Goal: Find specific page/section: Find specific page/section

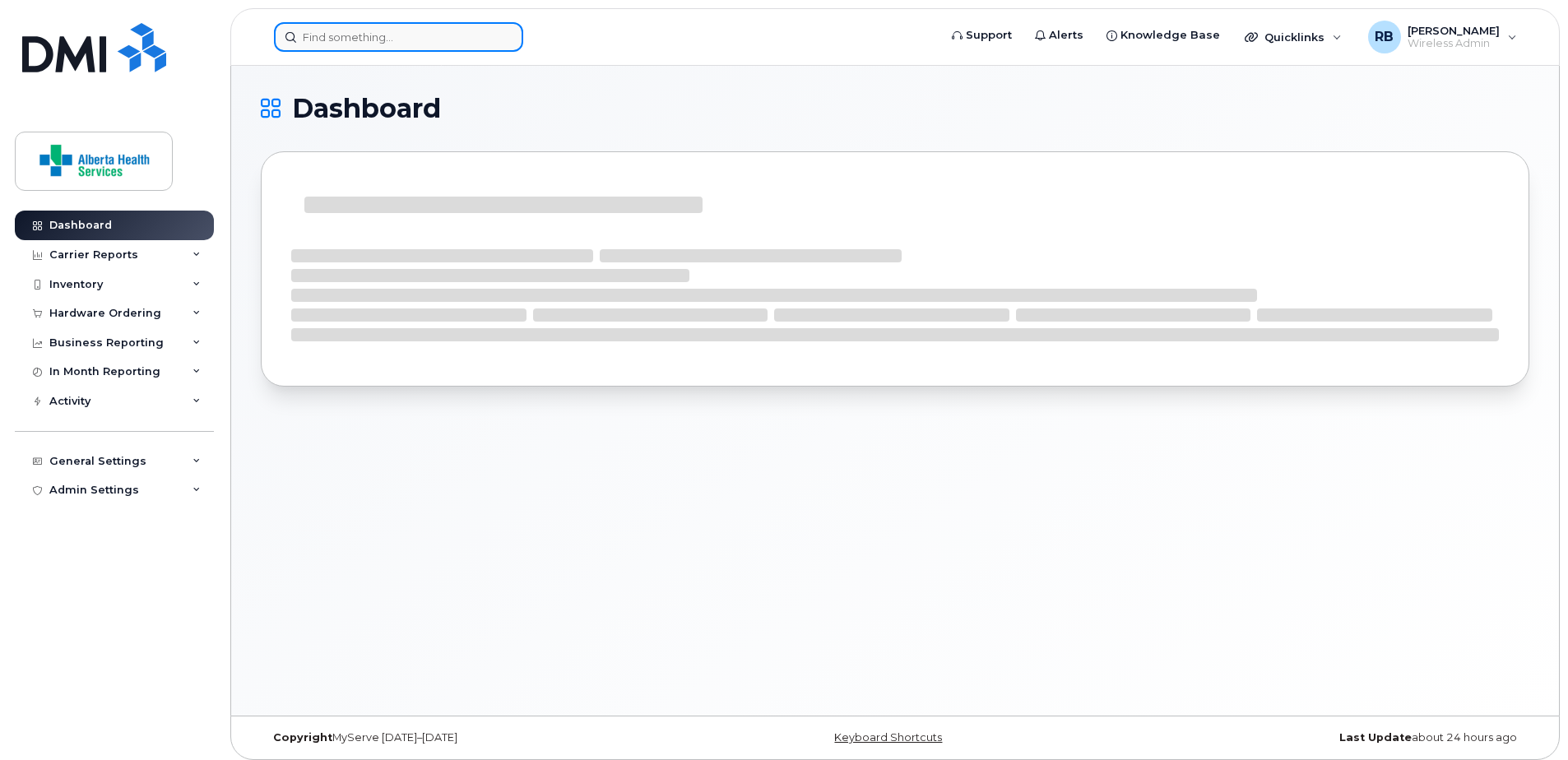
click at [362, 37] on input at bounding box center [398, 37] width 249 height 30
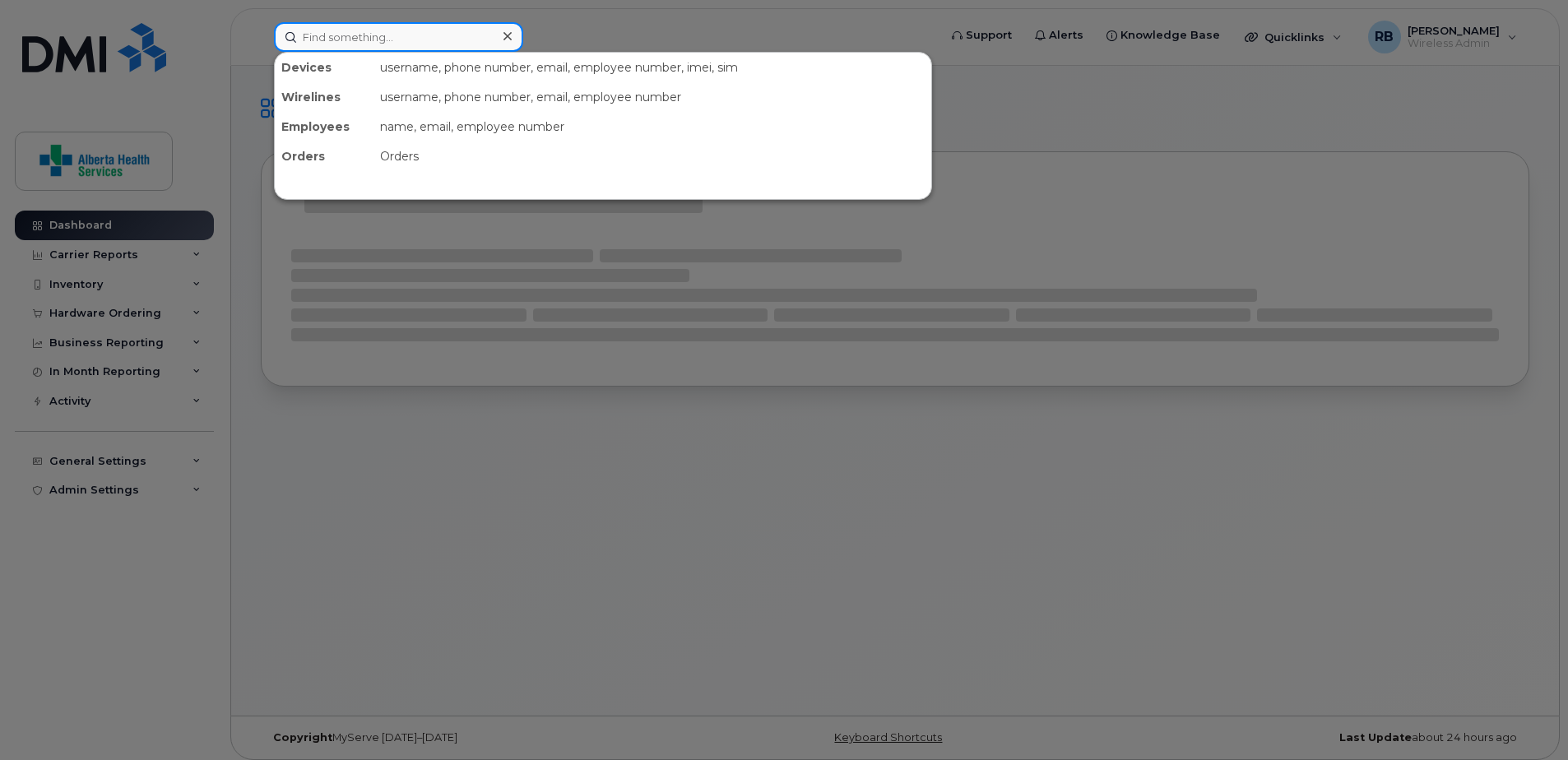
paste input "016512001016472"
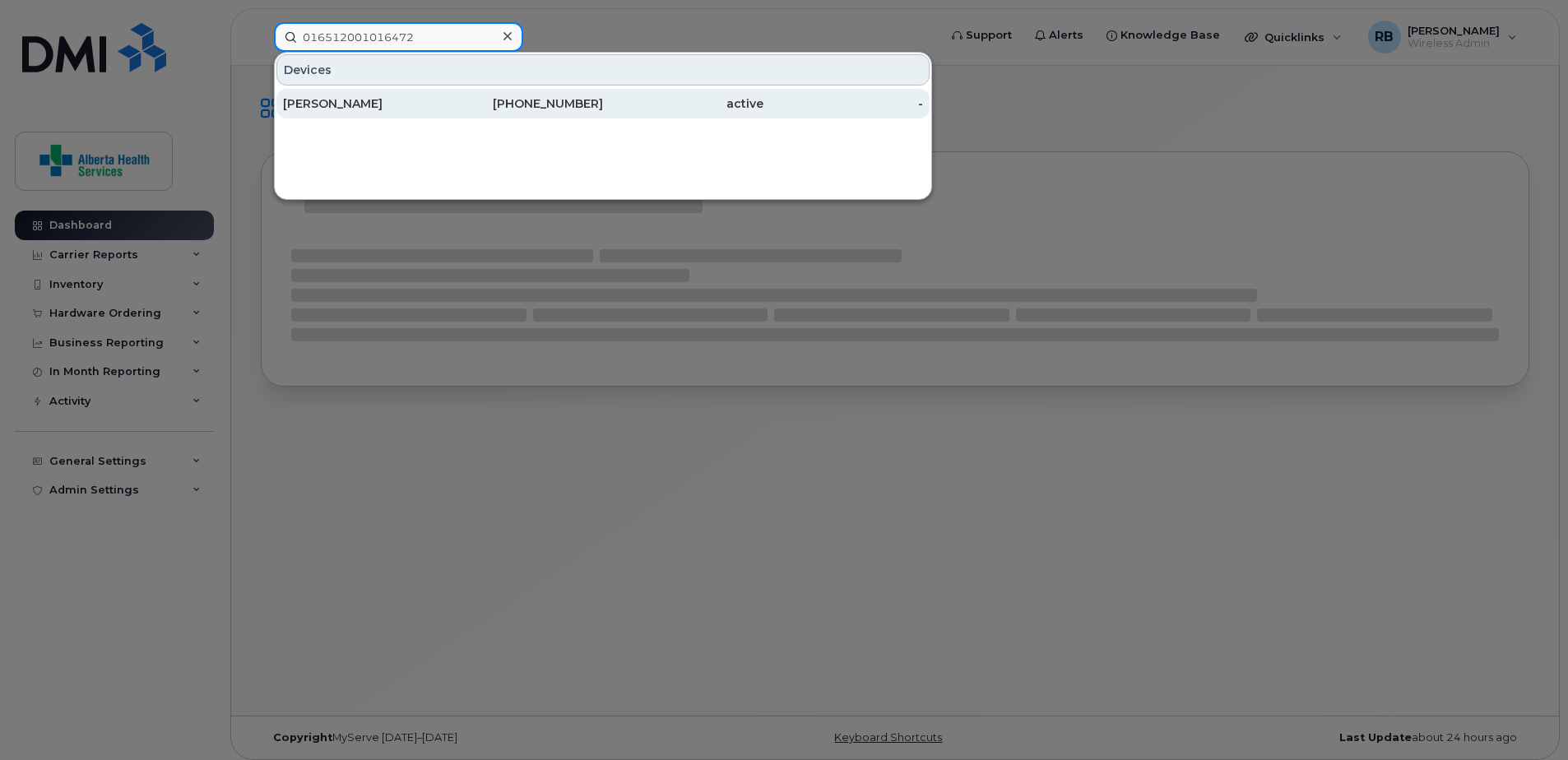
type input "016512001016472"
click at [541, 92] on div "587-341-6490" at bounding box center [523, 103] width 161 height 30
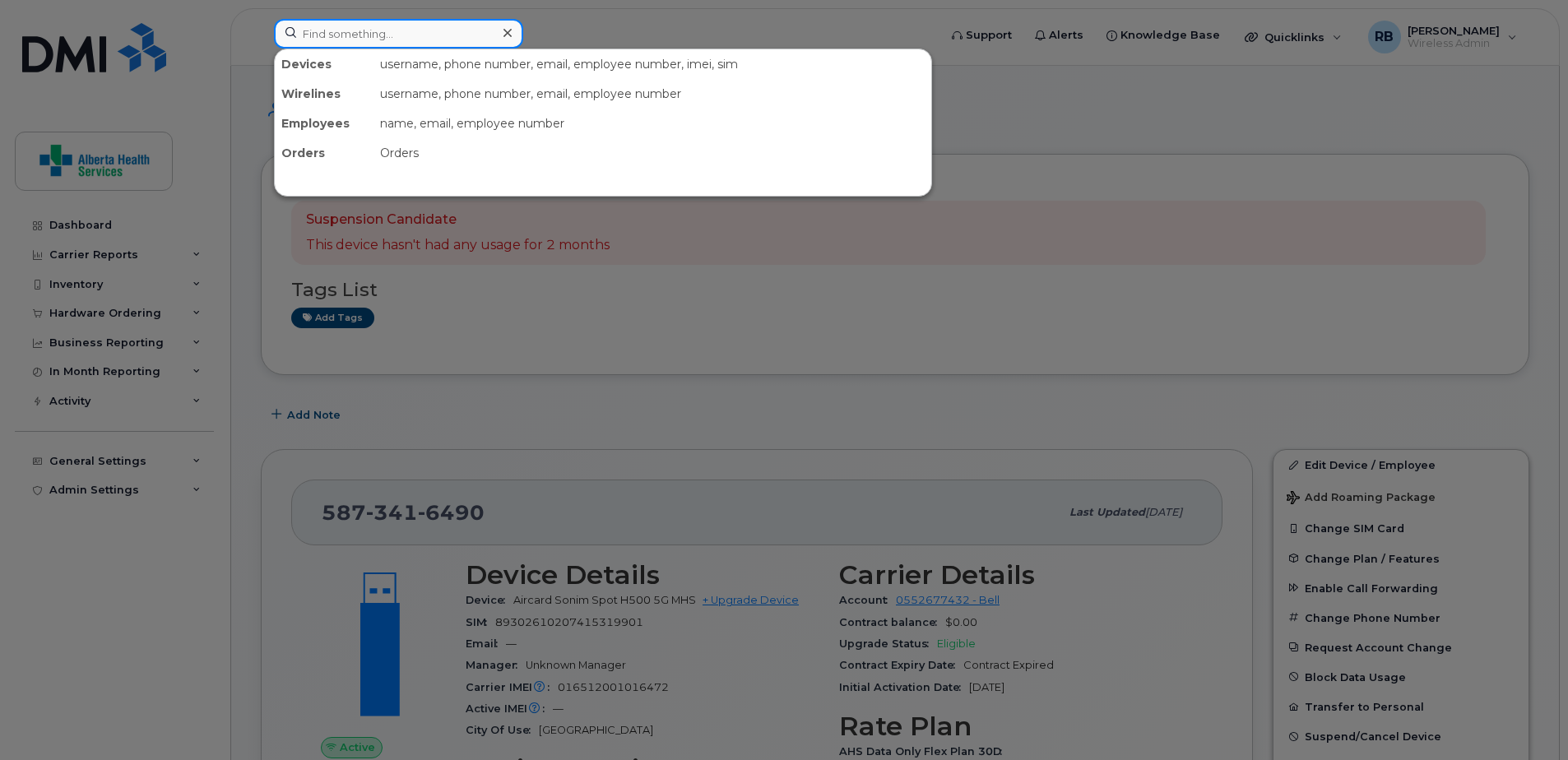
click at [422, 31] on input at bounding box center [398, 34] width 249 height 30
paste input "016512000006755"
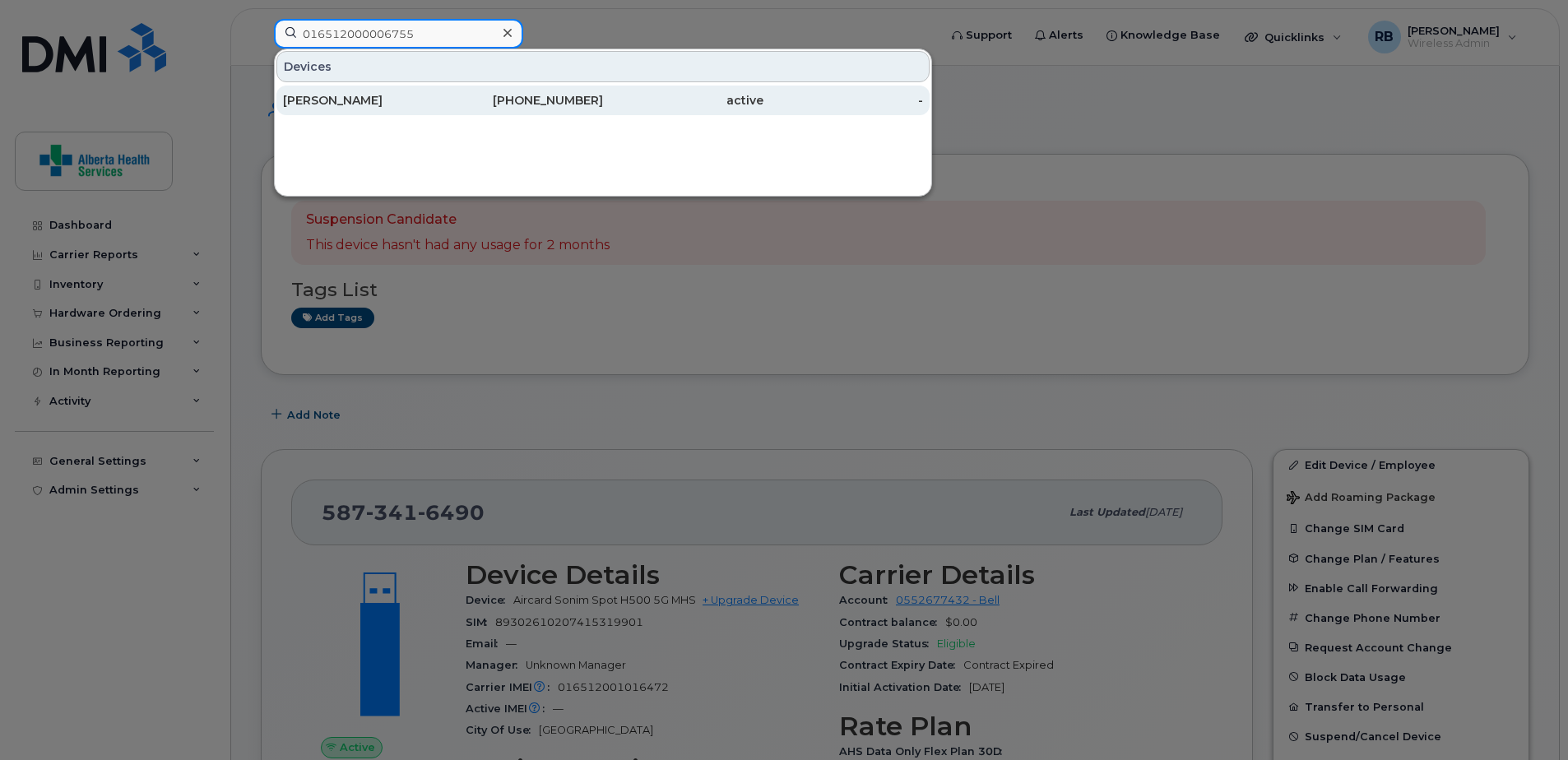
type input "016512000006755"
click at [557, 107] on div "[PHONE_NUMBER]" at bounding box center [523, 100] width 161 height 16
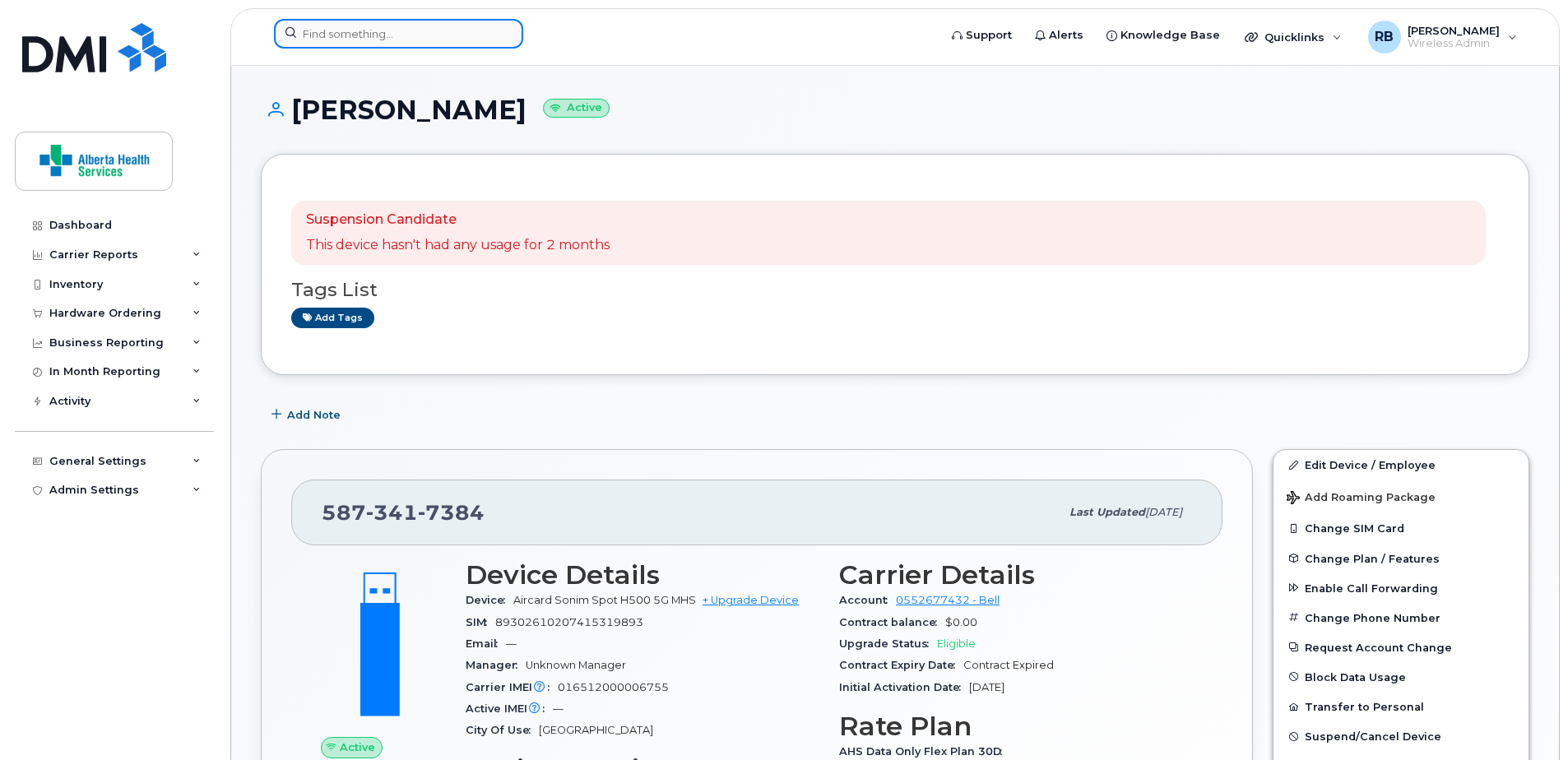
click at [383, 31] on input at bounding box center [398, 34] width 249 height 30
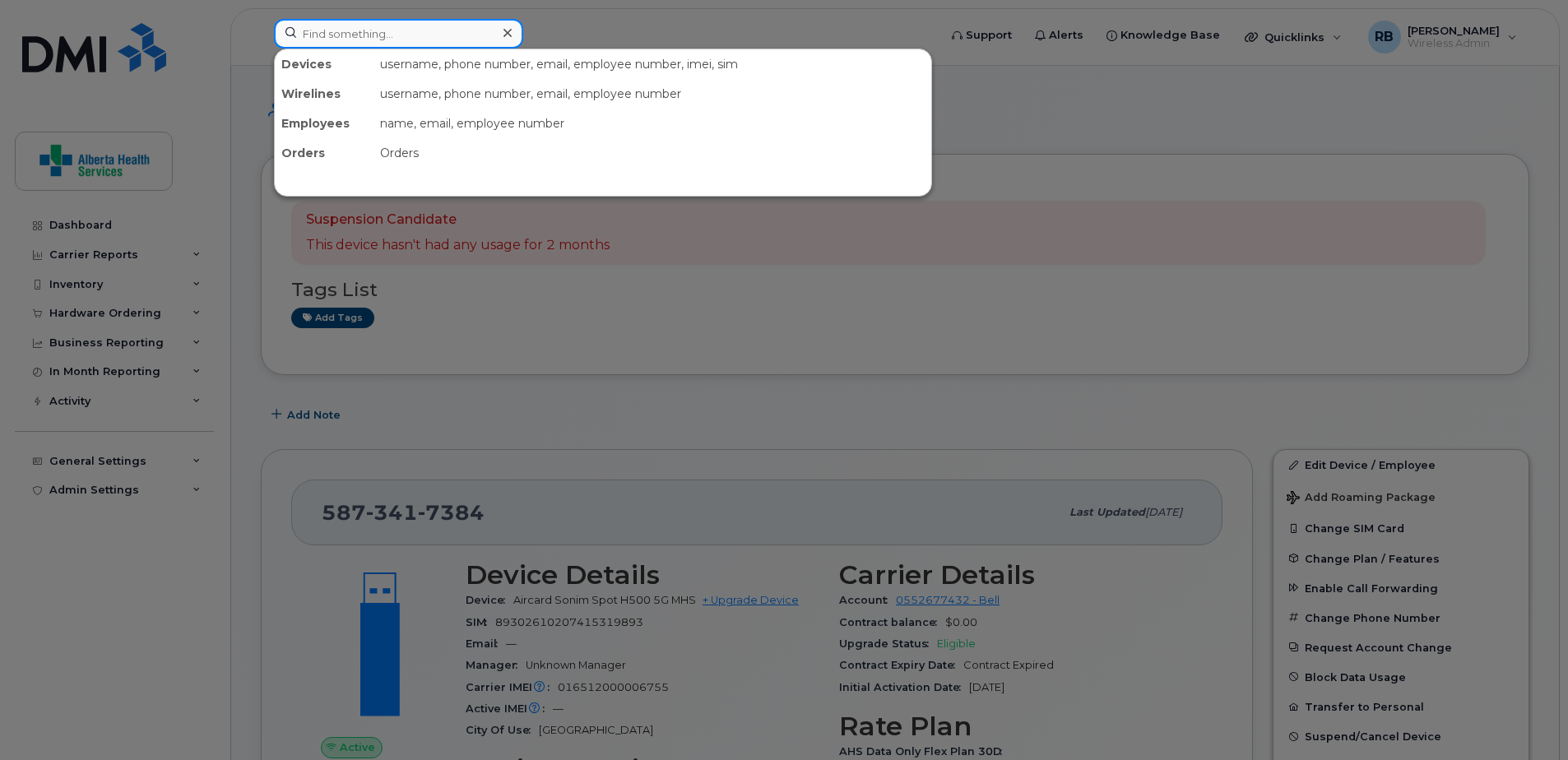
paste input "016512000006755"
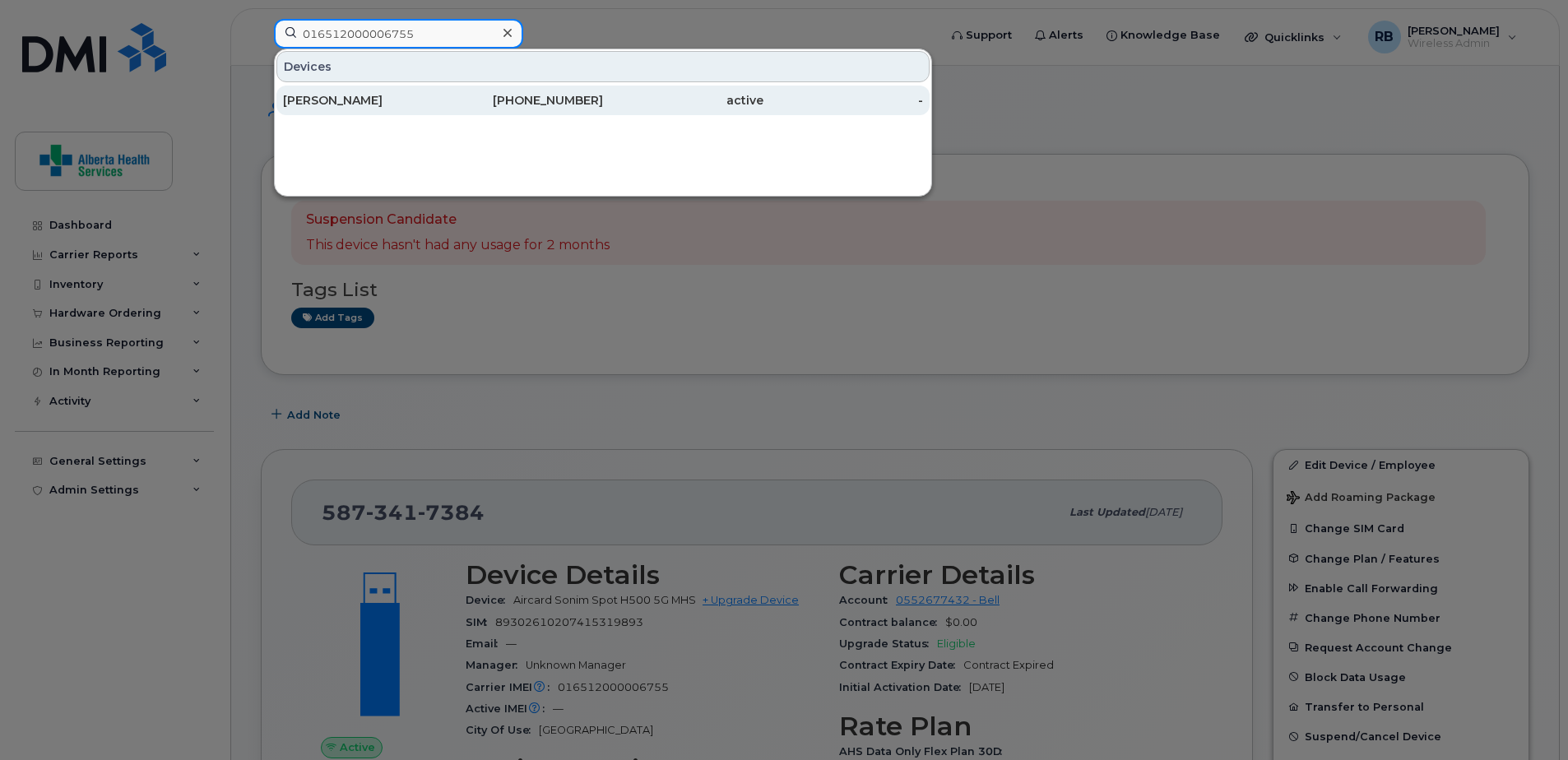
type input "016512000006755"
click at [678, 107] on div "active" at bounding box center [683, 100] width 161 height 16
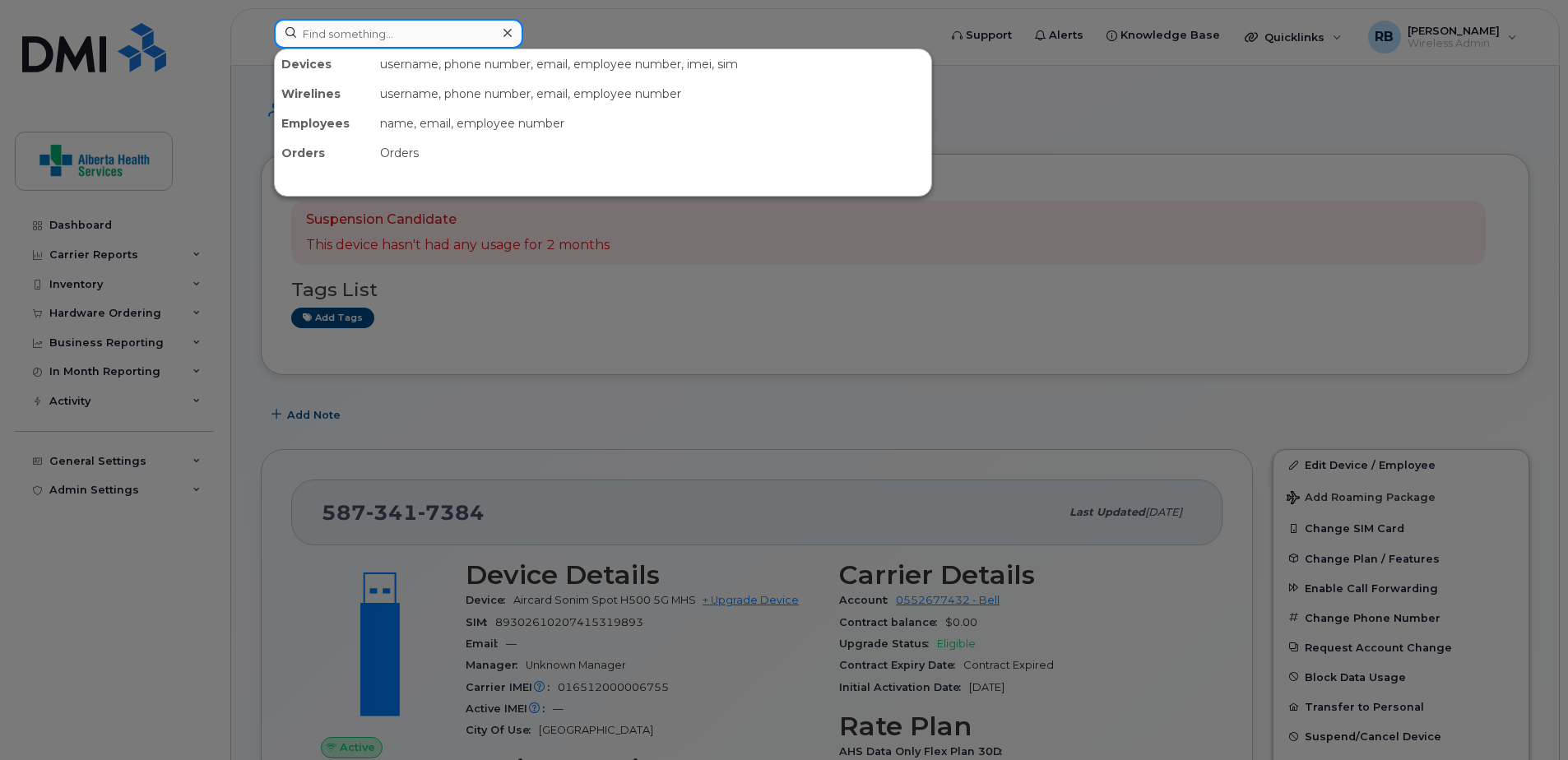
click at [383, 35] on input at bounding box center [398, 34] width 249 height 30
paste input "016512000006755"
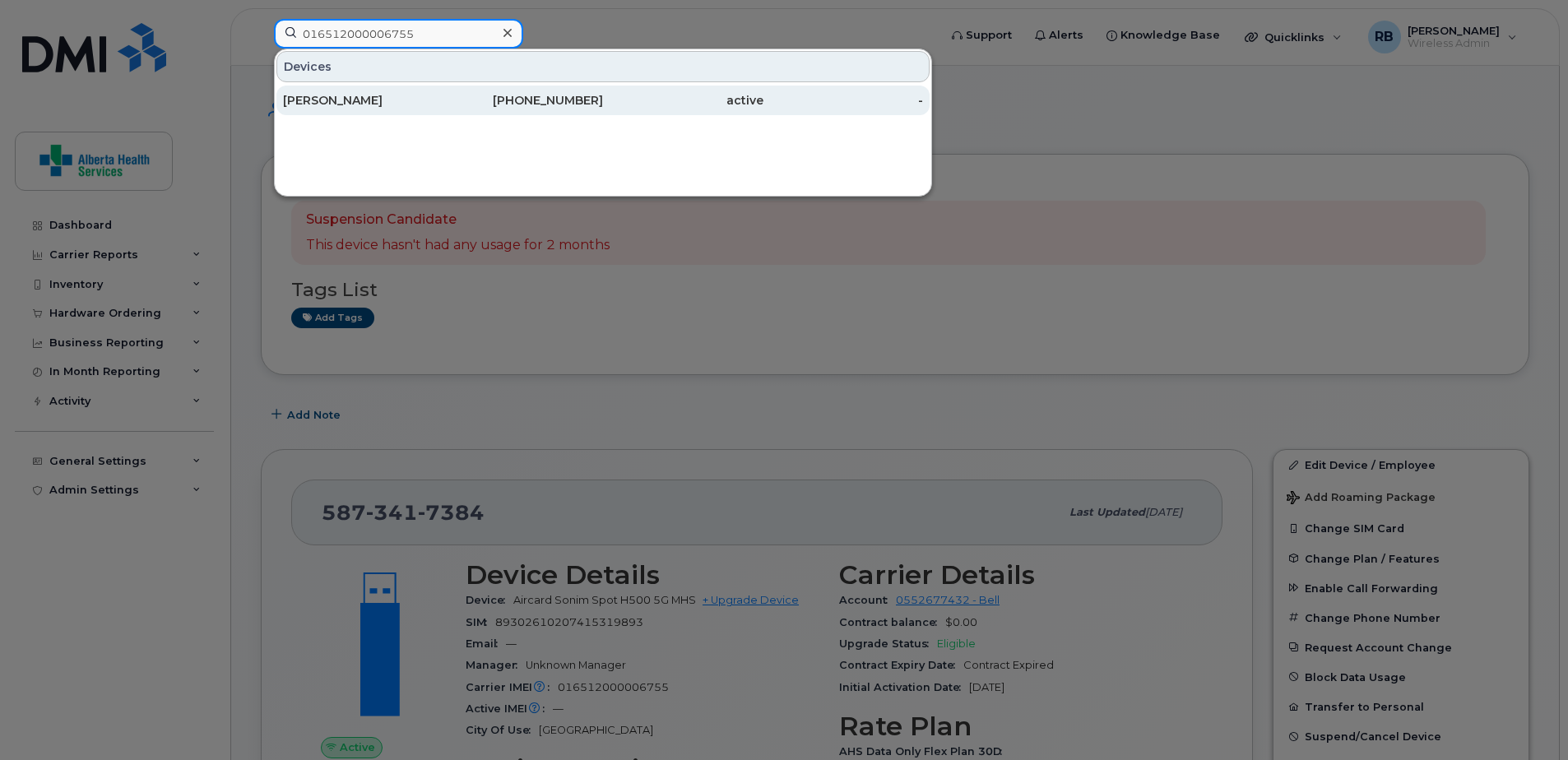
type input "016512000006755"
click at [414, 104] on div "[PERSON_NAME]" at bounding box center [363, 100] width 161 height 16
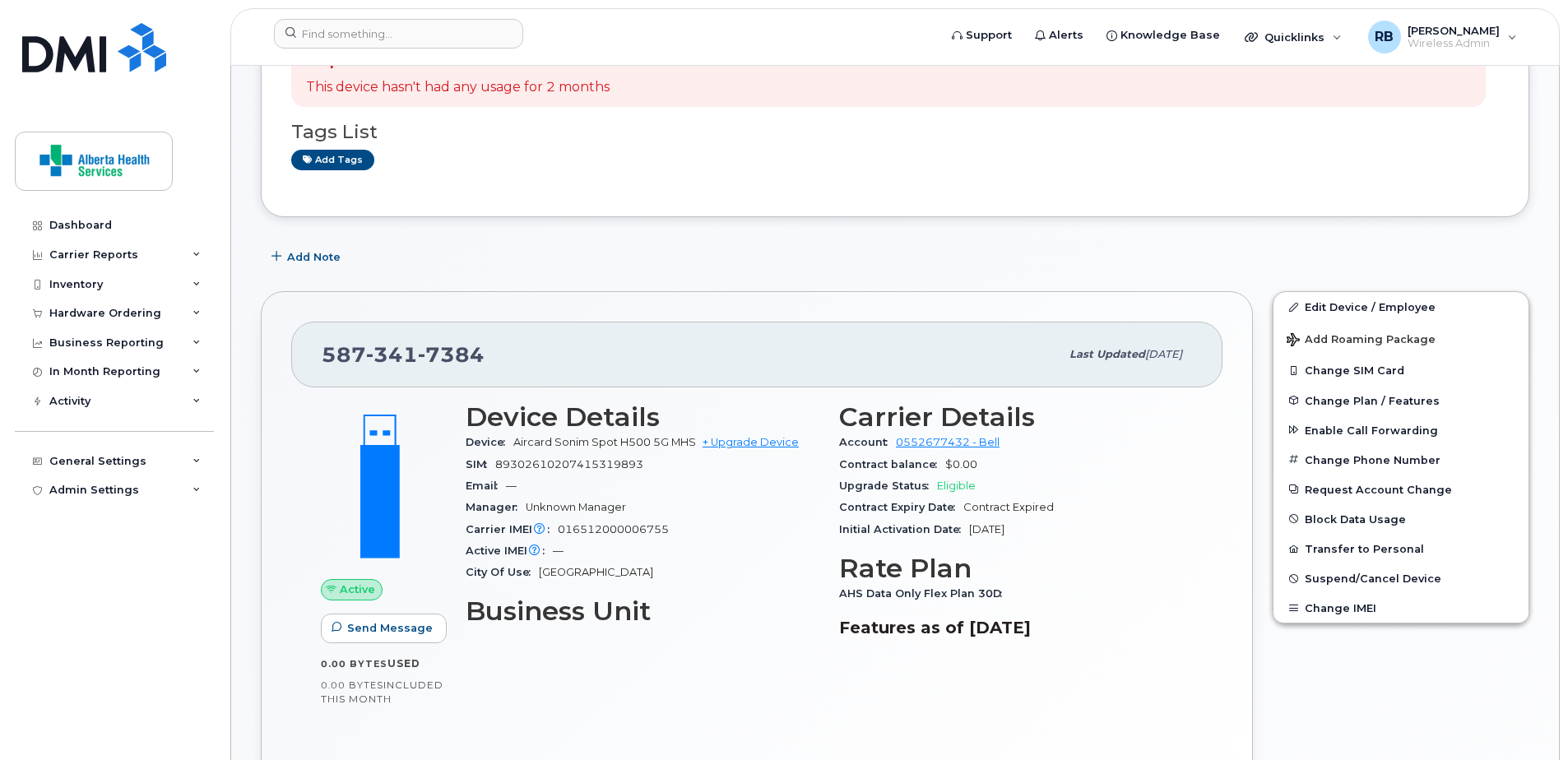
scroll to position [165, 0]
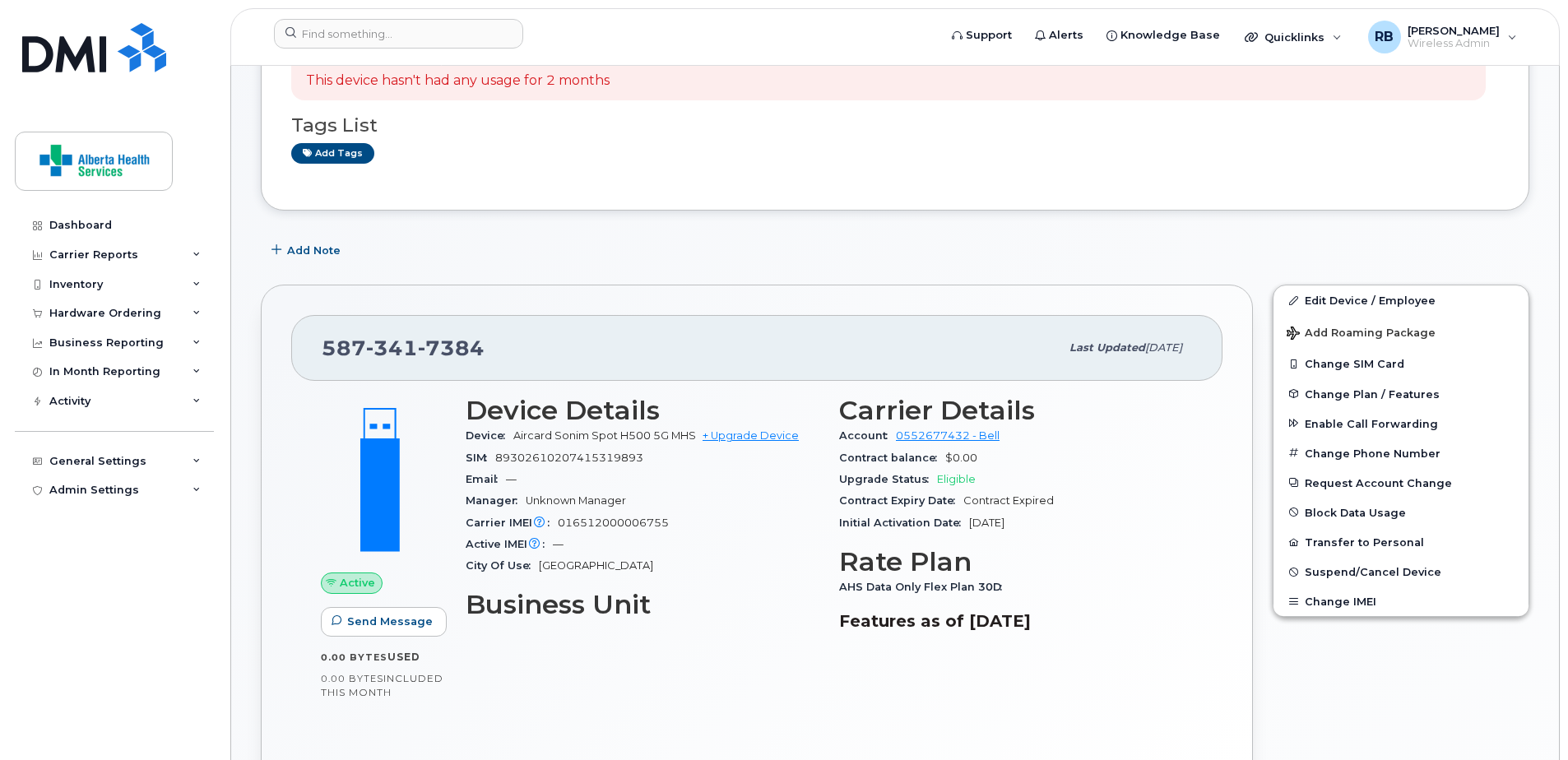
click at [1208, 176] on div "Suspension Candidate This device hasn't had any usage for 2 months Tags List Ad…" at bounding box center [895, 100] width 1207 height 161
drag, startPoint x: 346, startPoint y: 35, endPoint x: 336, endPoint y: 36, distance: 10.0
click at [341, 35] on input at bounding box center [398, 34] width 249 height 30
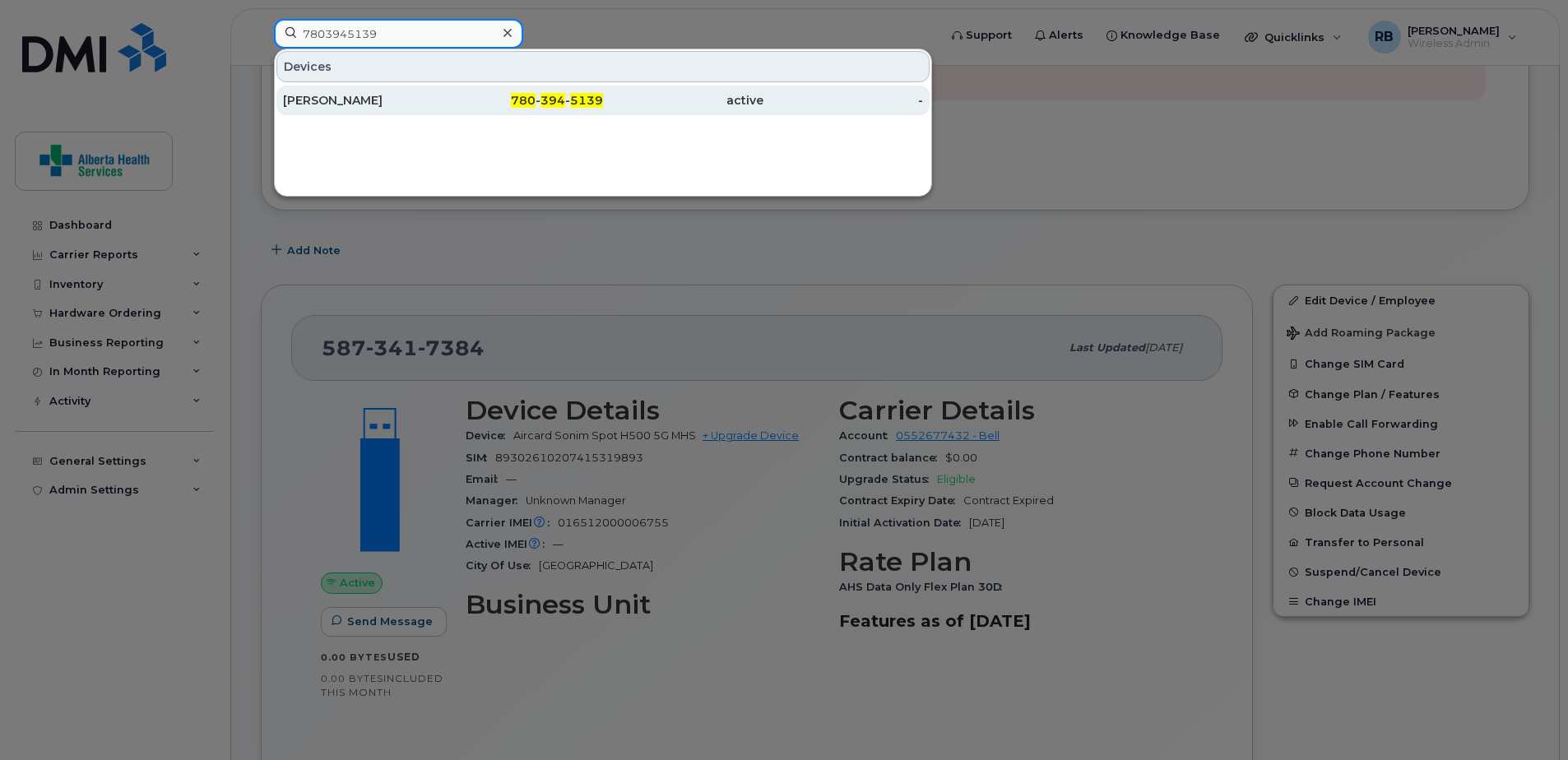
type input "7803945139"
click at [624, 101] on div "active" at bounding box center [683, 100] width 161 height 16
